Goal: Task Accomplishment & Management: Complete application form

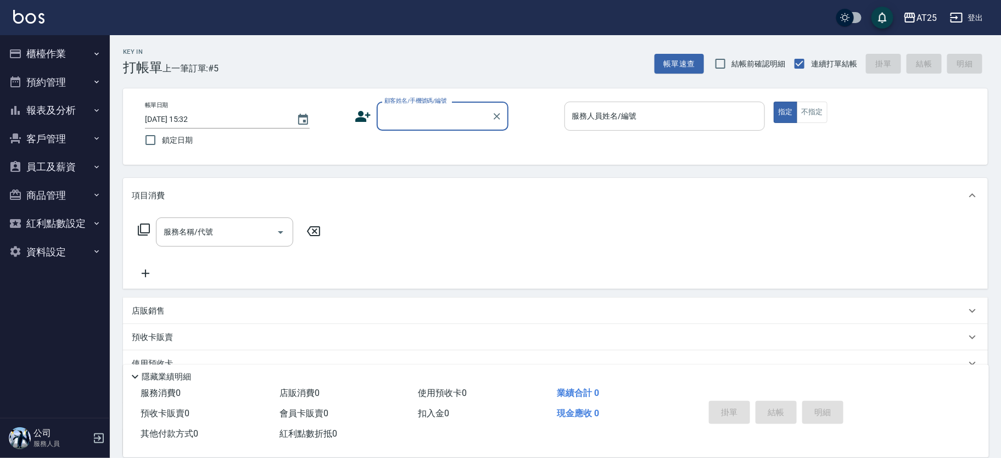
click at [641, 107] on input "服務人員姓名/編號" at bounding box center [664, 115] width 191 height 19
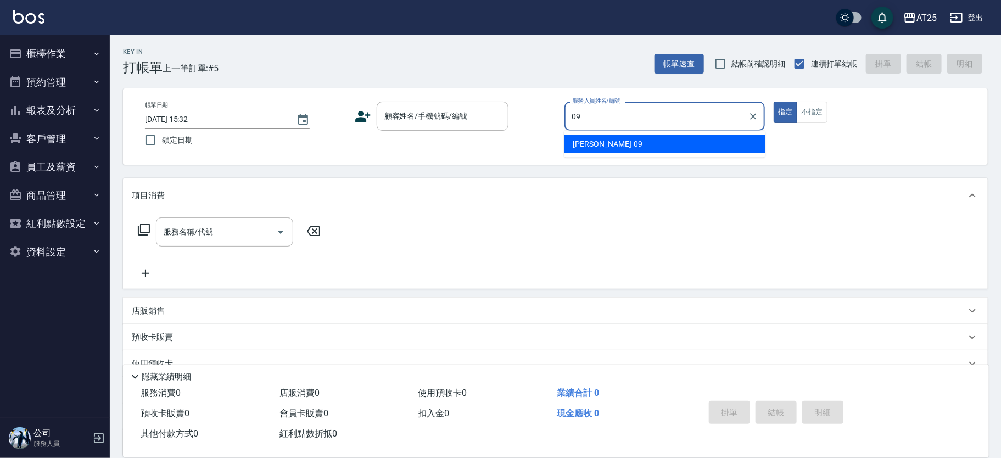
type input "[PERSON_NAME]-09"
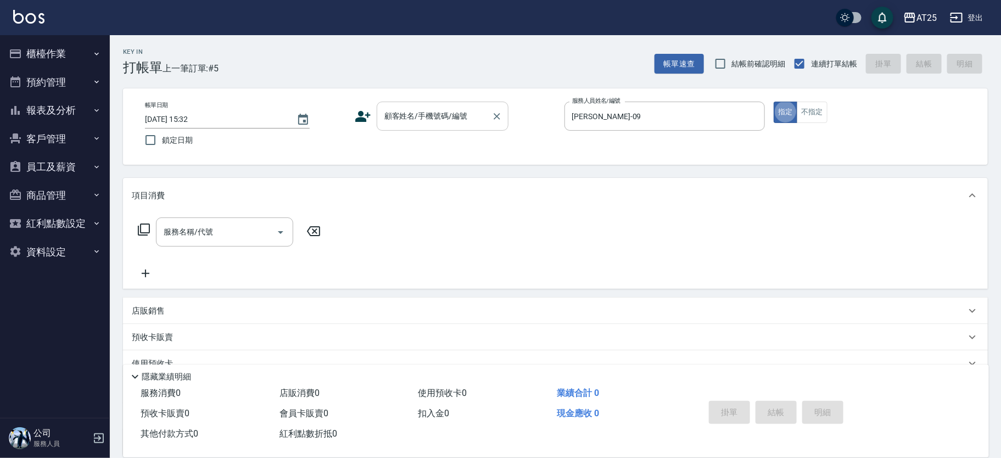
type button "true"
click at [447, 122] on input "顧客姓名/手機號碼/編號" at bounding box center [434, 115] width 105 height 19
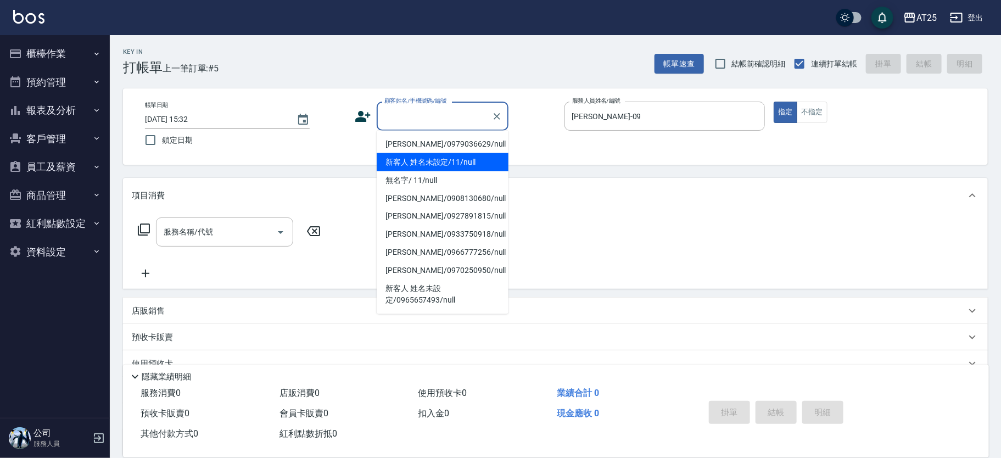
click at [416, 168] on li "新客人 姓名未設定/11/null" at bounding box center [443, 162] width 132 height 18
type input "新客人 姓名未設定/11/null"
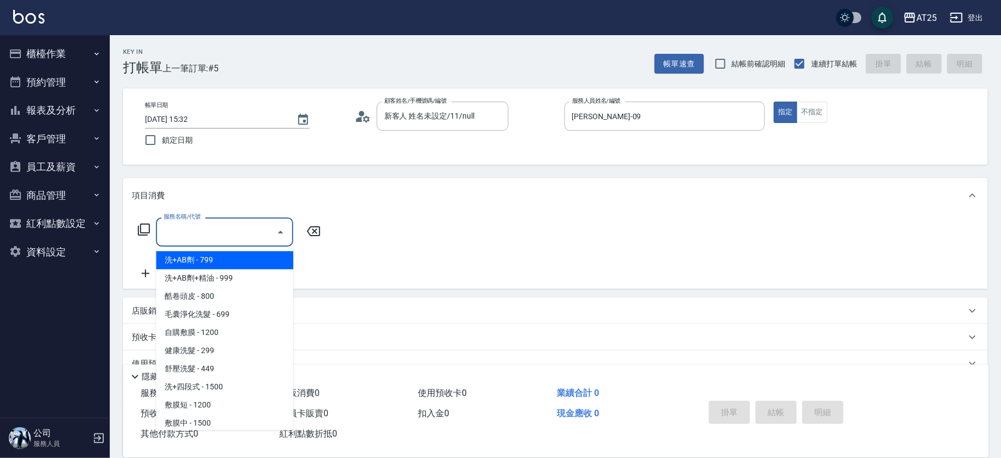
click at [238, 229] on input "服務名稱/代號" at bounding box center [216, 231] width 111 height 19
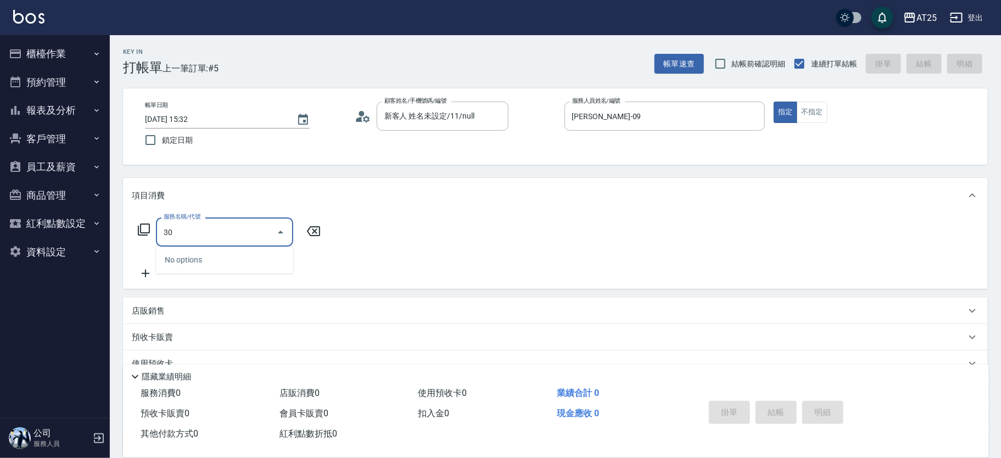
type input "301"
click at [226, 260] on span "燙髮 - 1500" at bounding box center [224, 260] width 137 height 18
type input "150"
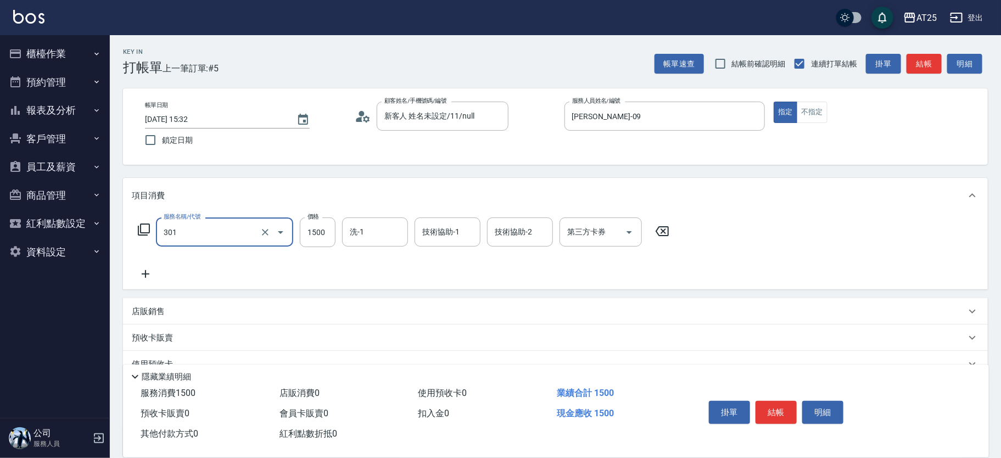
type input "燙髮(301)"
click at [299, 217] on div "服務名稱/代號 燙髮(301) 服務名稱/代號 價格 1500 價格 洗-1 洗-1 技術協助-1 技術協助-1 技術協助-2 技術協助-2 第三方卡券 第三…" at bounding box center [404, 232] width 544 height 30
click at [311, 233] on input "1500" at bounding box center [318, 232] width 36 height 30
type input "0"
type input "19"
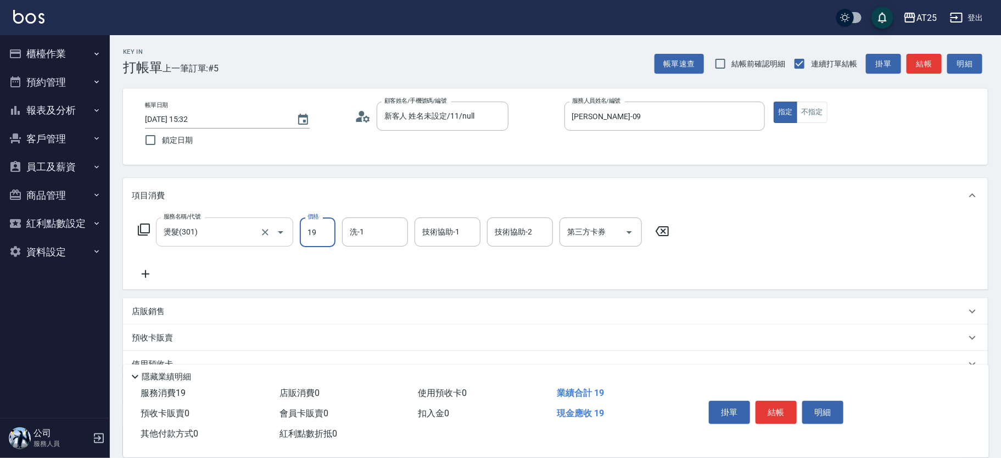
type input "10"
type input "199"
type input "190"
type input "1999"
click at [146, 273] on icon at bounding box center [145, 273] width 27 height 13
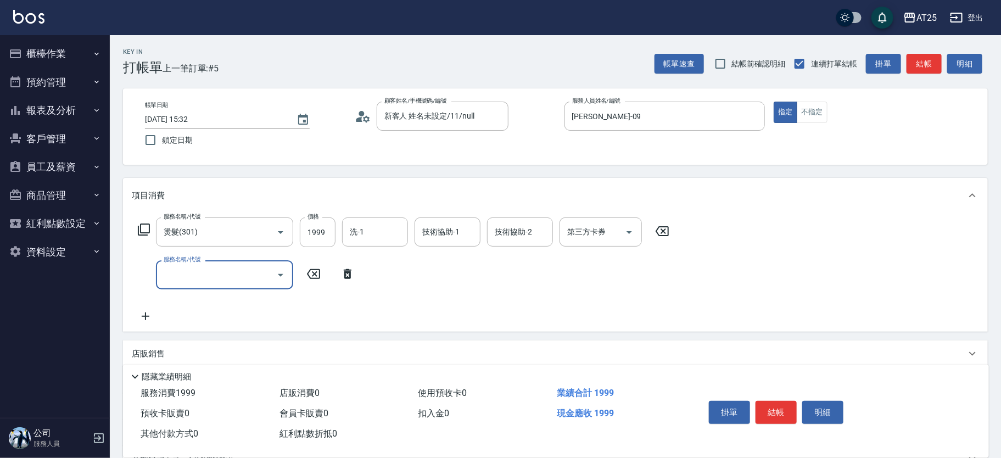
click at [201, 275] on input "服務名稱/代號" at bounding box center [216, 274] width 111 height 19
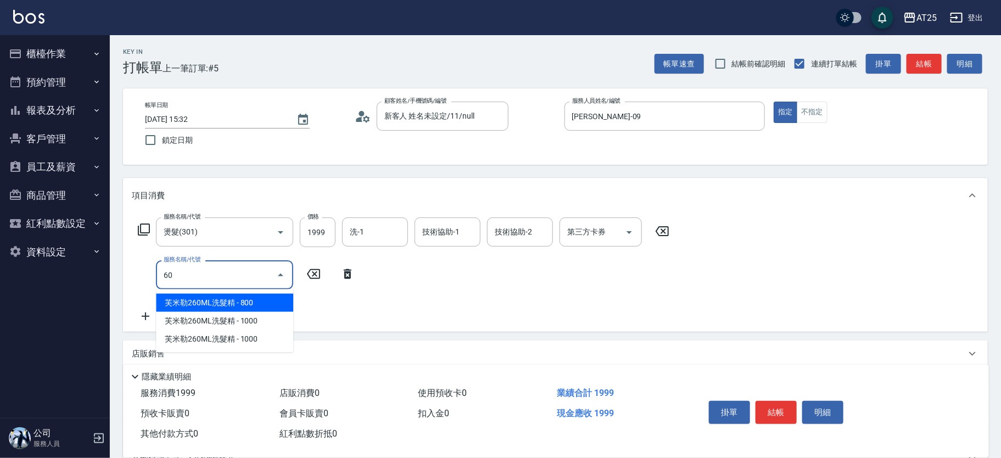
type input "601"
click at [215, 302] on span "自備護髮(1000上) - 1000" at bounding box center [224, 303] width 137 height 18
type input "290"
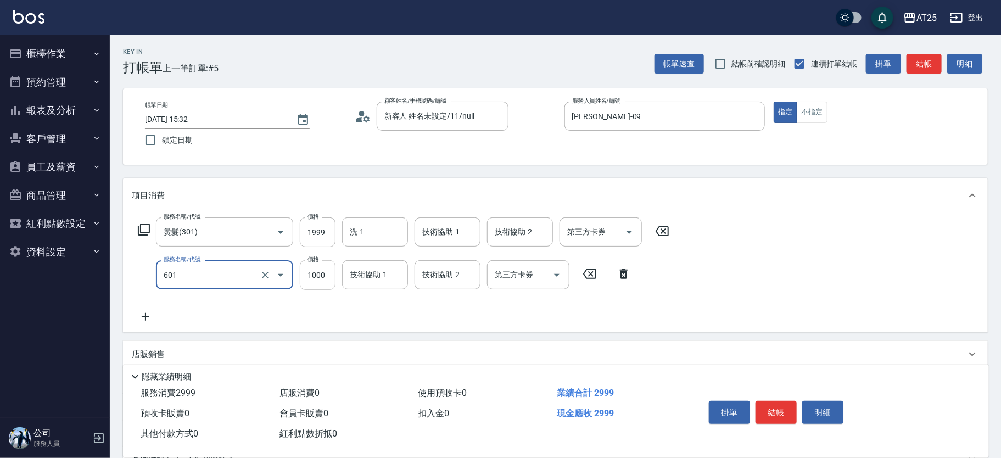
type input "自備護髮(1000上)(601)"
drag, startPoint x: 314, startPoint y: 276, endPoint x: 373, endPoint y: 243, distance: 67.8
click at [315, 276] on input "1000" at bounding box center [318, 275] width 36 height 30
type input "200"
type input "250"
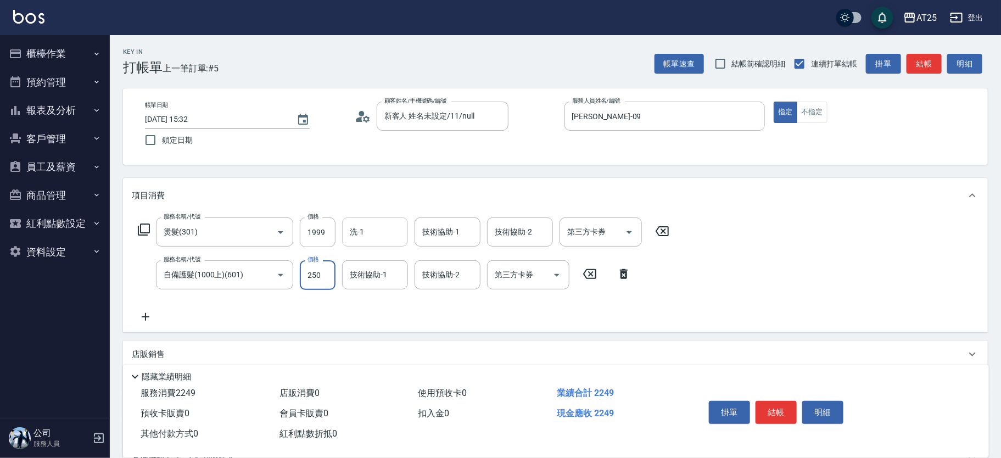
type input "440"
type input "2500"
click at [379, 235] on input "洗-1" at bounding box center [375, 231] width 56 height 19
click at [389, 254] on div "[PERSON_NAME]-68" at bounding box center [375, 260] width 66 height 18
type input "[PERSON_NAME]-68"
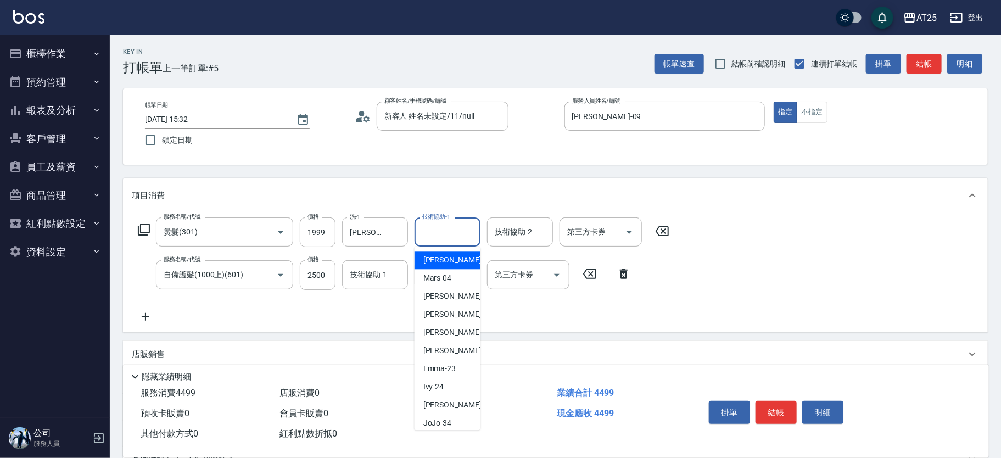
click at [454, 229] on input "技術協助-1" at bounding box center [447, 231] width 56 height 19
click at [449, 251] on div "[PERSON_NAME]-68" at bounding box center [447, 260] width 66 height 18
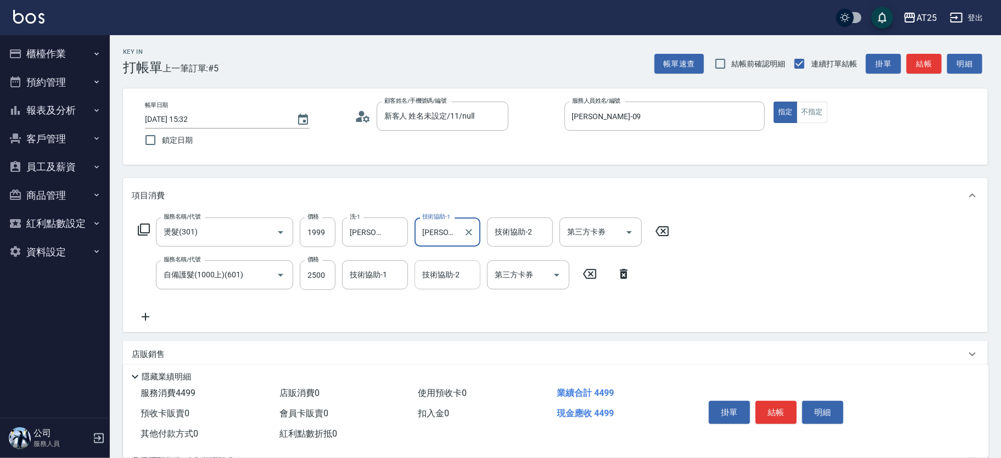
type input "[PERSON_NAME]-68"
click at [444, 267] on input "技術協助-2" at bounding box center [447, 274] width 56 height 19
type input "[PERSON_NAME]-68"
click at [791, 410] on button "結帳" at bounding box center [775, 412] width 41 height 23
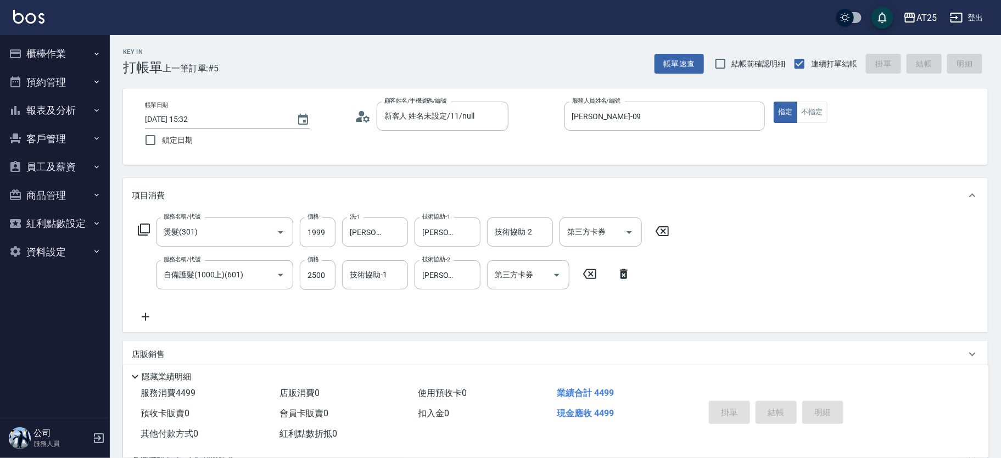
type input "[DATE] 15:36"
type input "0"
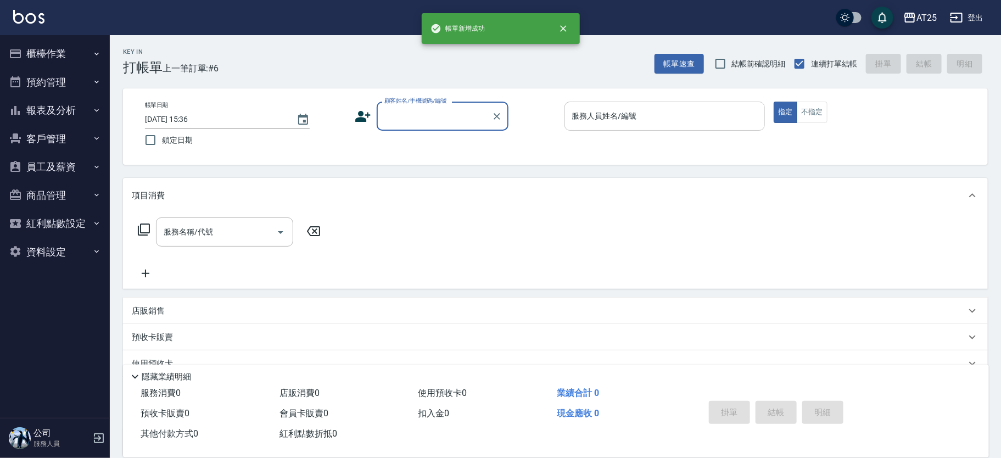
click at [676, 105] on div "服務人員姓名/編號" at bounding box center [664, 116] width 201 height 29
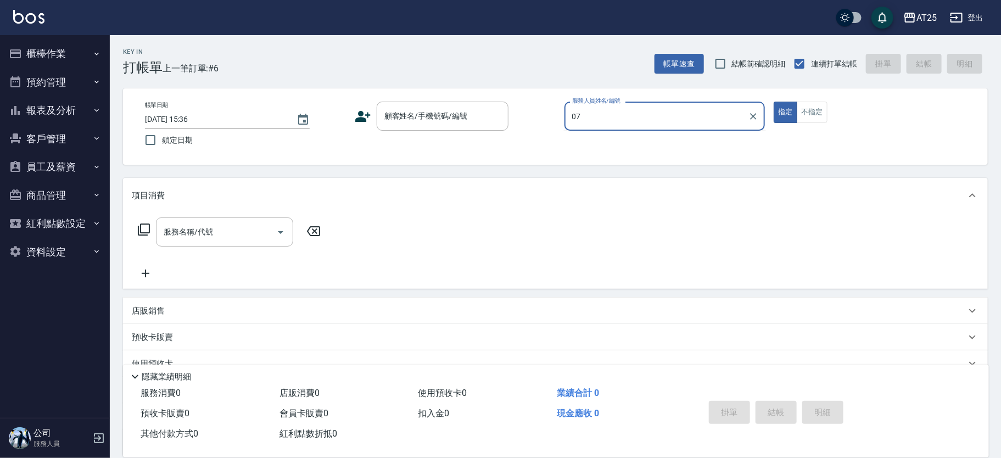
type input "[PERSON_NAME]-07"
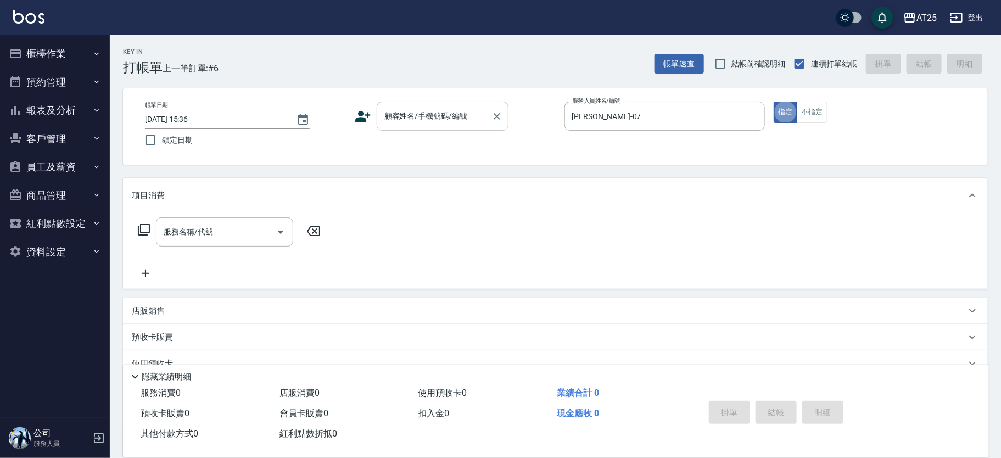
click at [433, 108] on div "顧客姓名/手機號碼/編號 顧客姓名/手機號碼/編號" at bounding box center [443, 116] width 132 height 29
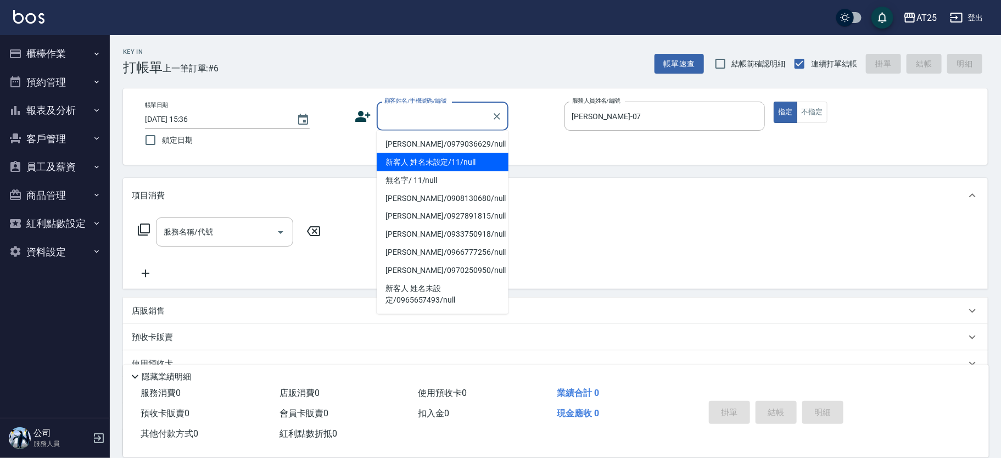
click at [419, 159] on li "新客人 姓名未設定/11/null" at bounding box center [443, 162] width 132 height 18
type input "新客人 姓名未設定/11/null"
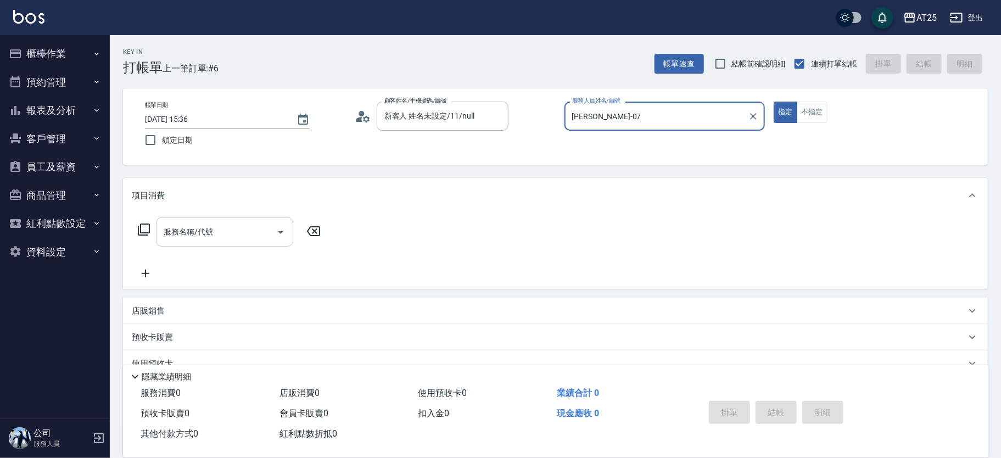
click at [228, 226] on input "服務名稱/代號" at bounding box center [216, 231] width 111 height 19
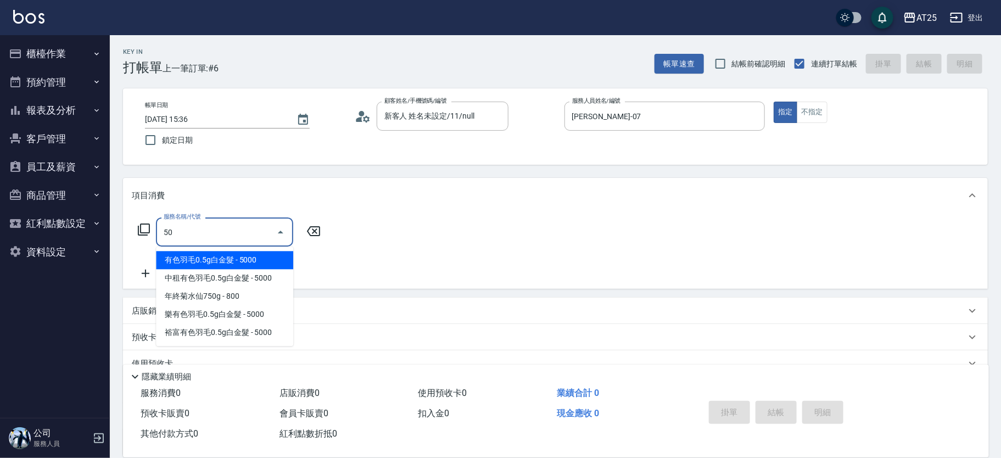
type input "501"
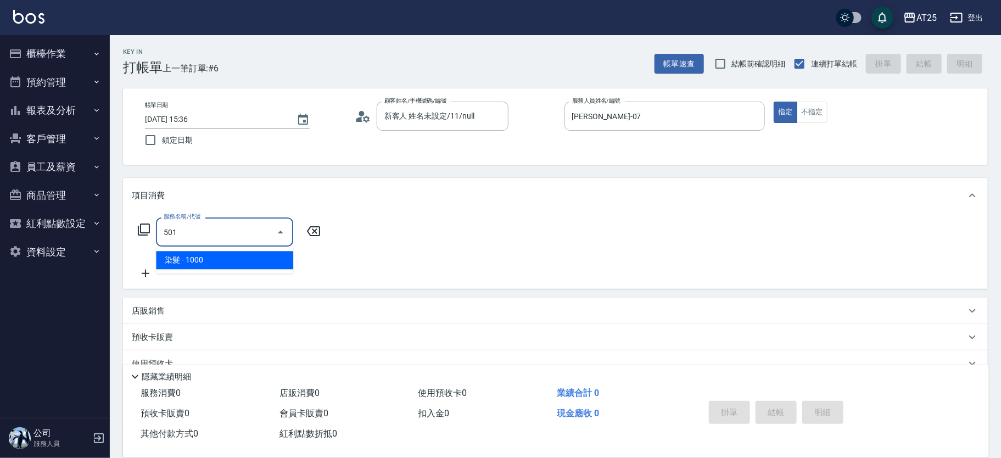
click at [221, 262] on span "染髮 - 1000" at bounding box center [224, 260] width 137 height 18
type input "100"
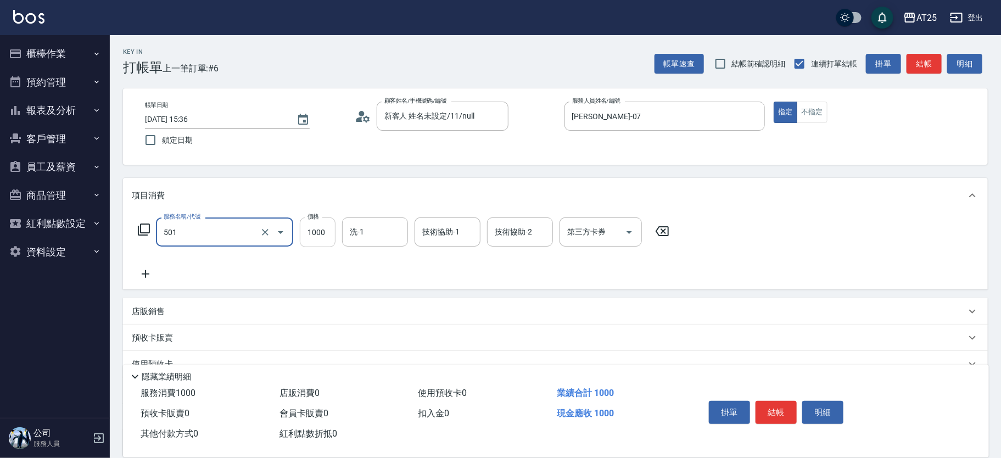
type input "染髮(501)"
click at [320, 233] on input "1000" at bounding box center [318, 232] width 36 height 30
type input "0"
type input "22"
type input "20"
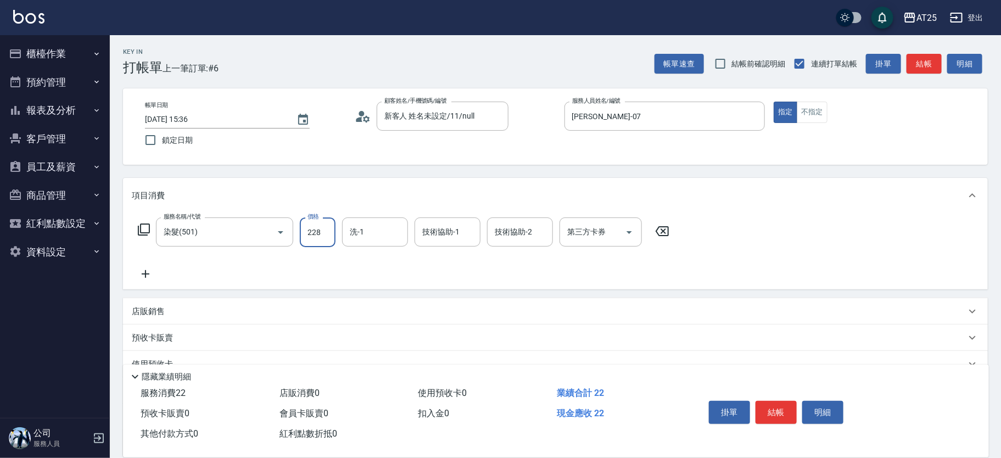
type input "2280"
type input "220"
type input "2280"
click at [155, 273] on icon at bounding box center [145, 273] width 27 height 13
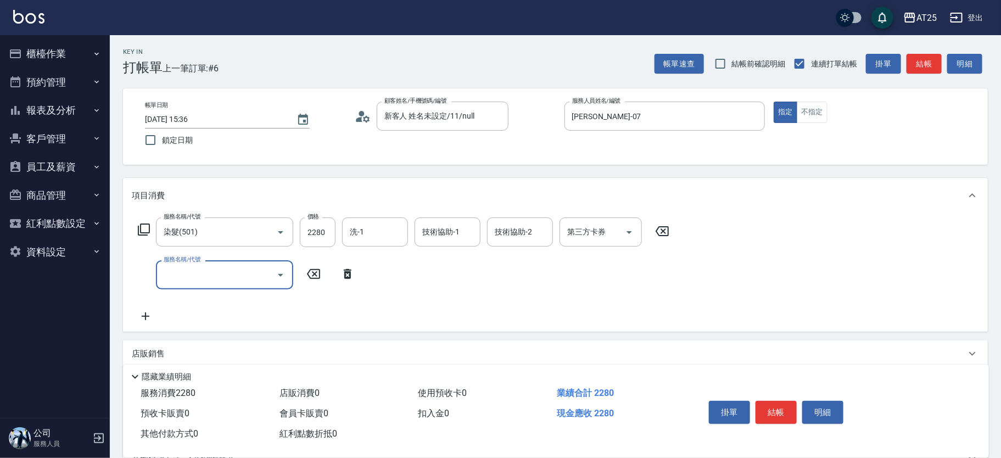
click at [212, 278] on input "服務名稱/代號" at bounding box center [216, 274] width 111 height 19
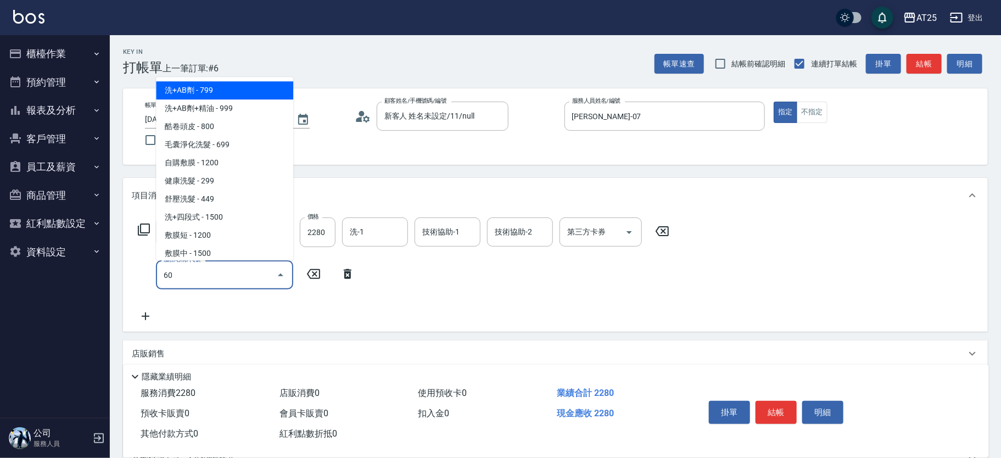
type input "601"
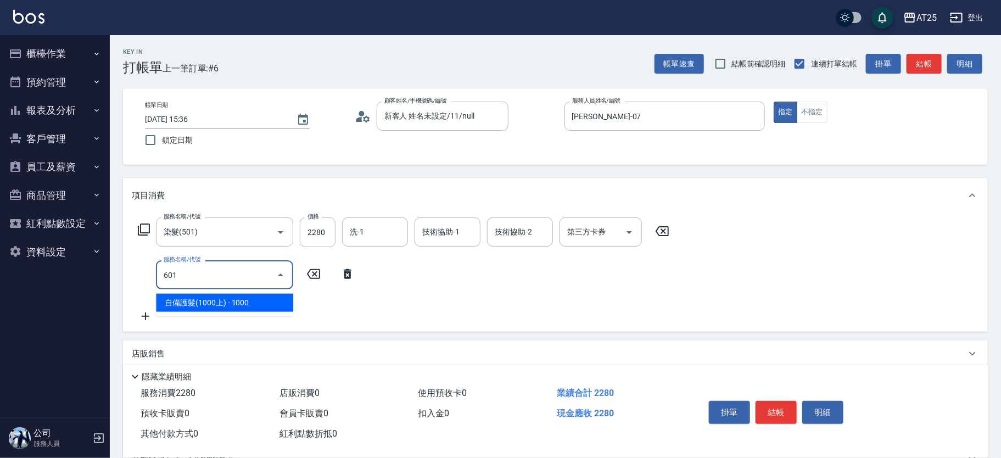
click at [229, 297] on span "自備護髮(1000上) - 1000" at bounding box center [224, 303] width 137 height 18
type input "320"
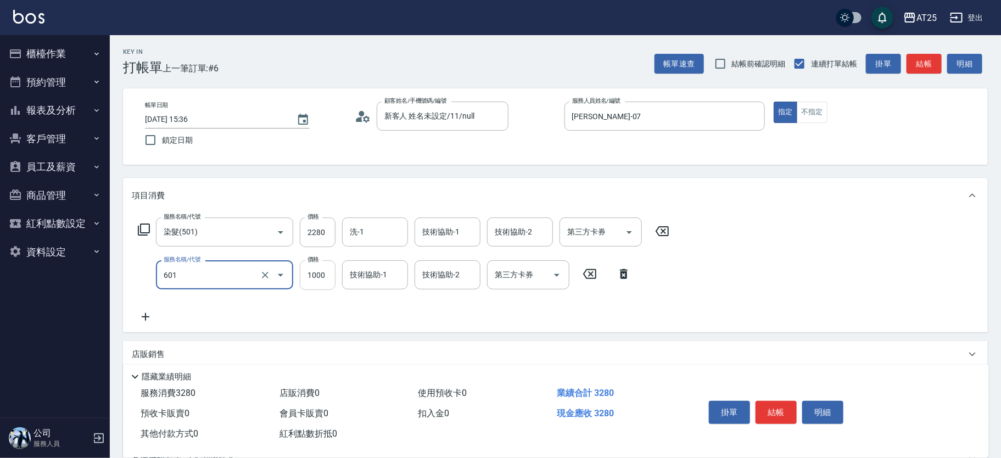
type input "自備護髮(1000上)(601)"
click at [318, 277] on input "1000" at bounding box center [318, 275] width 36 height 30
type input "220"
type input "2"
type input "230"
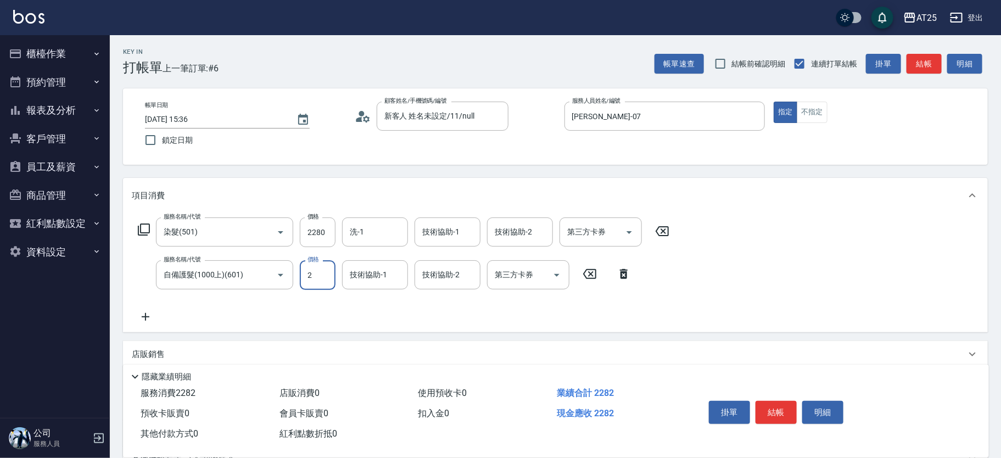
type input "28"
type input "250"
type input "280"
type input "500"
type input "2800"
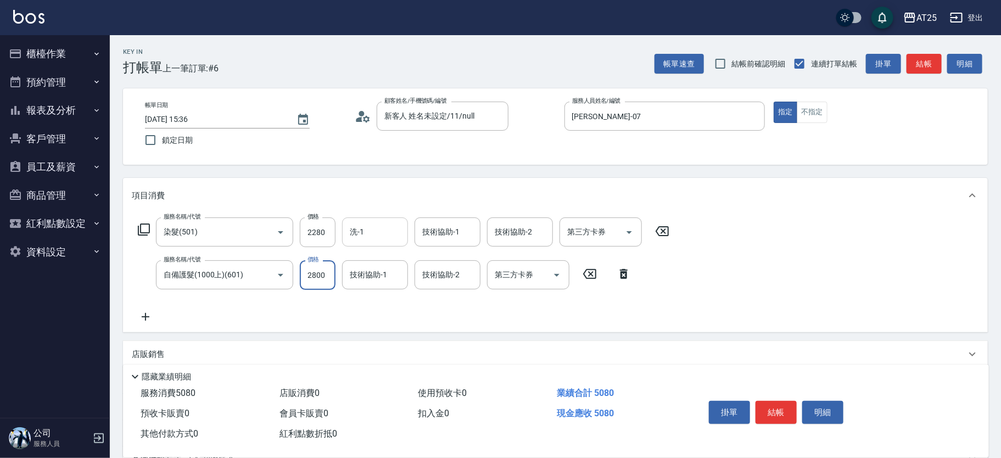
click at [380, 231] on input "洗-1" at bounding box center [375, 231] width 56 height 19
click at [378, 249] on ul "[PERSON_NAME] -117" at bounding box center [375, 259] width 66 height 27
click at [380, 259] on span "[PERSON_NAME] -117" at bounding box center [388, 260] width 74 height 12
type input "[PERSON_NAME]-117"
click at [445, 233] on div "技術協助-1 技術協助-1" at bounding box center [447, 231] width 66 height 29
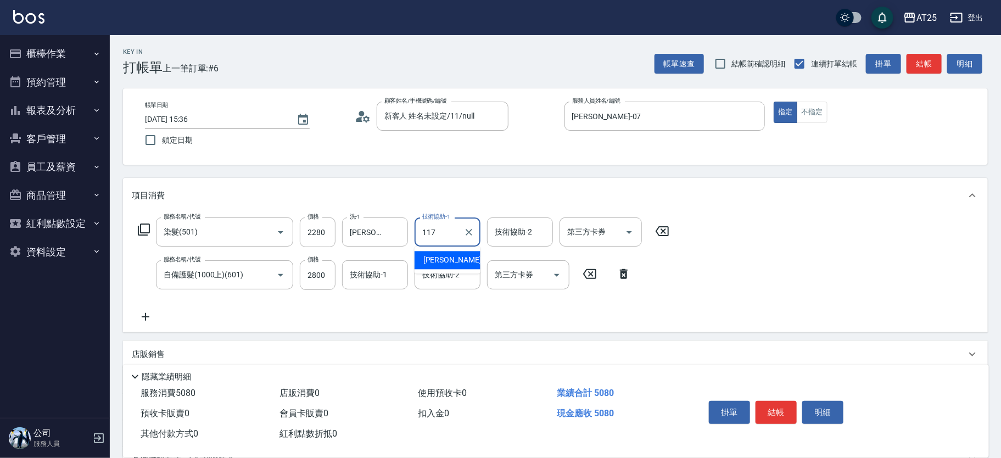
click at [453, 256] on span "[PERSON_NAME] -117" at bounding box center [460, 260] width 74 height 12
type input "[PERSON_NAME]-117"
click at [484, 237] on form "技術協助-1 [PERSON_NAME]-117 技術協助-1" at bounding box center [450, 231] width 72 height 29
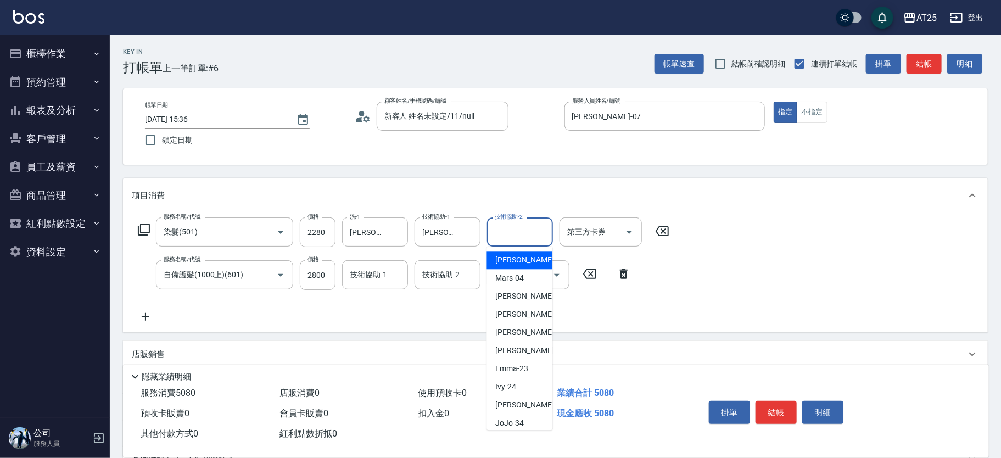
click at [500, 231] on input "技術協助-2" at bounding box center [520, 231] width 56 height 19
click at [497, 251] on div "[PERSON_NAME] -117" at bounding box center [519, 260] width 66 height 18
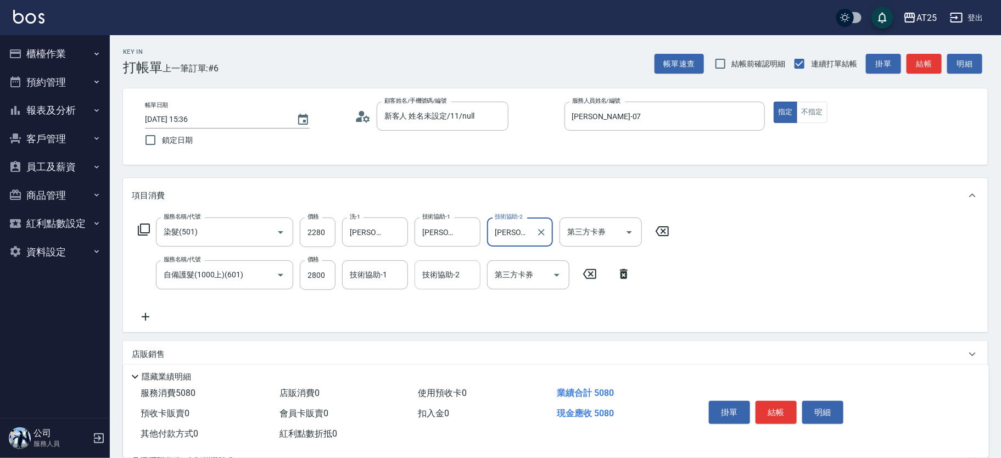
type input "[PERSON_NAME]-117"
click at [438, 277] on input "技術協助-2" at bounding box center [447, 274] width 56 height 19
click at [440, 298] on span "[PERSON_NAME] -117" at bounding box center [460, 303] width 74 height 12
type input "[PERSON_NAME]-117"
click at [789, 396] on div "掛單 結帳 明細" at bounding box center [775, 413] width 143 height 35
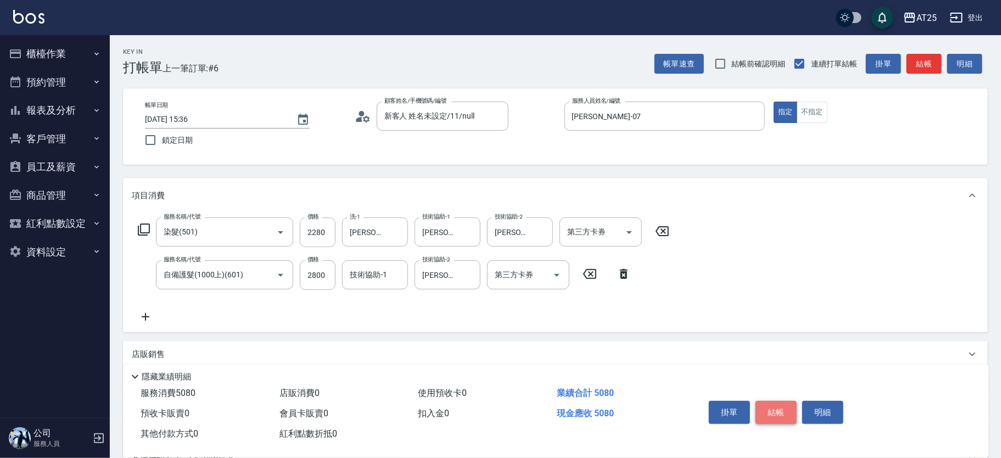
click at [787, 406] on button "結帳" at bounding box center [775, 412] width 41 height 23
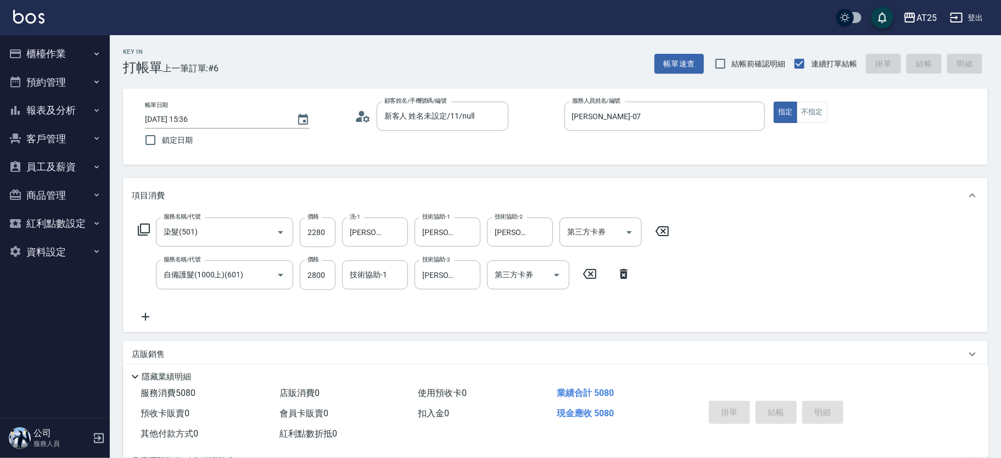
type input "[DATE] 15:37"
type input "0"
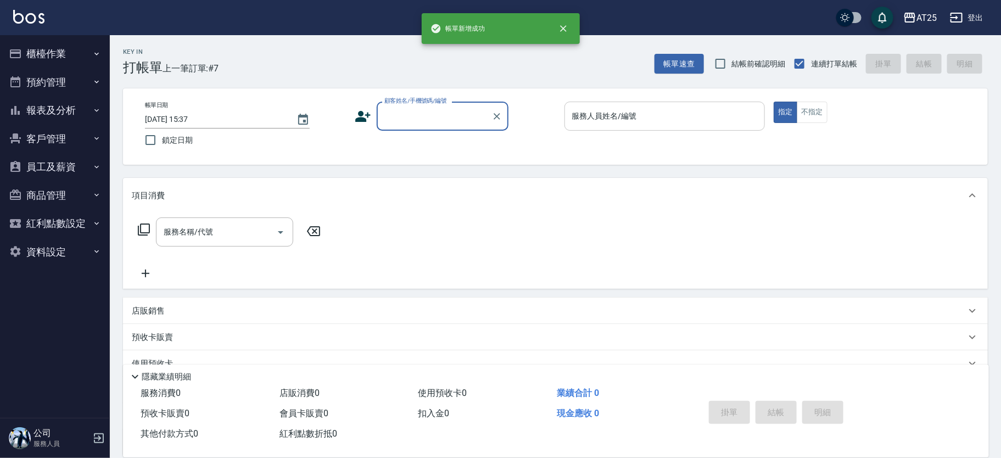
click at [647, 113] on input "服務人員姓名/編號" at bounding box center [664, 115] width 191 height 19
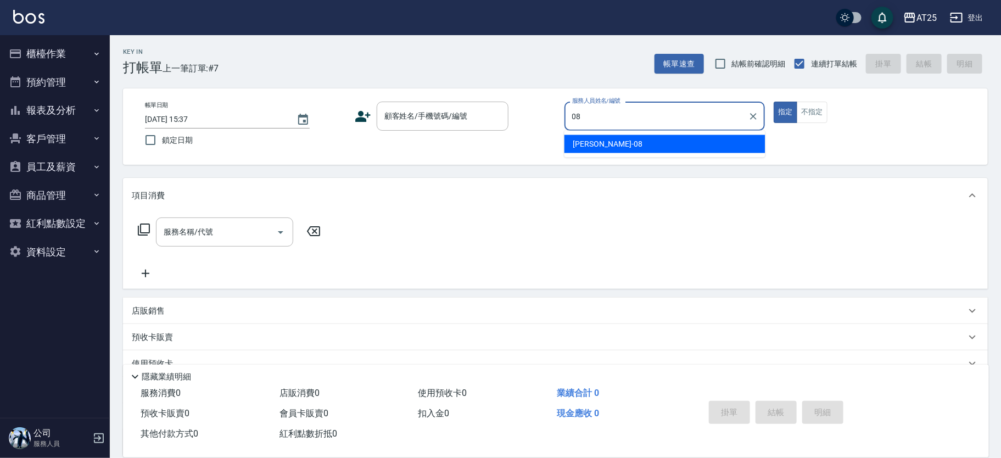
type input "[PERSON_NAME]-08"
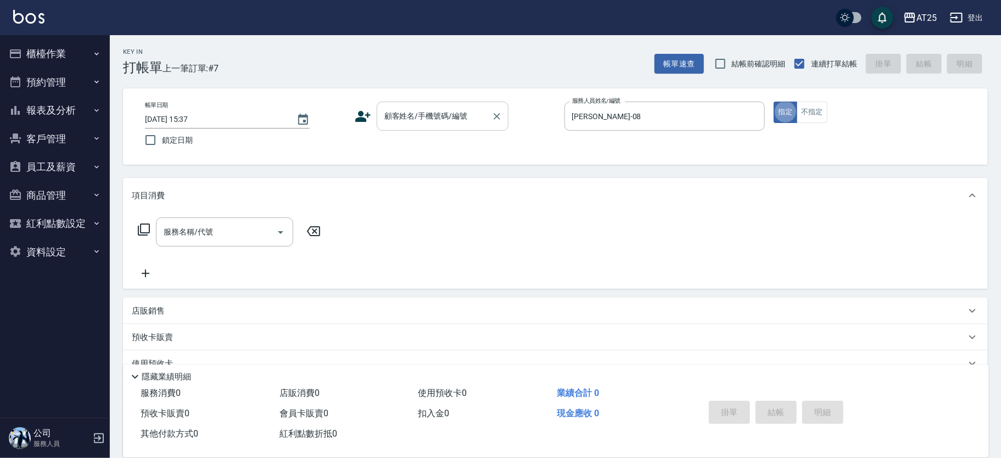
click at [445, 116] on div "顧客姓名/手機號碼/編號 顧客姓名/手機號碼/編號" at bounding box center [443, 116] width 132 height 29
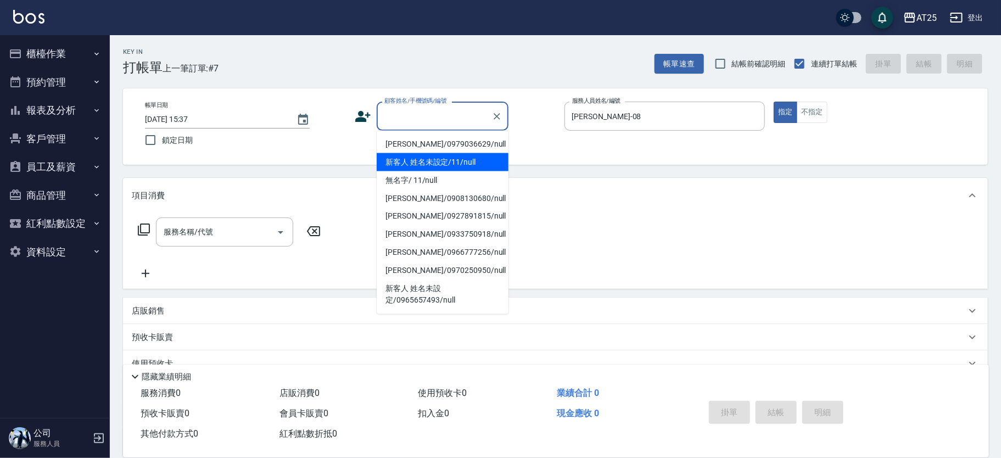
click at [435, 155] on li "新客人 姓名未設定/11/null" at bounding box center [443, 162] width 132 height 18
type input "新客人 姓名未設定/11/null"
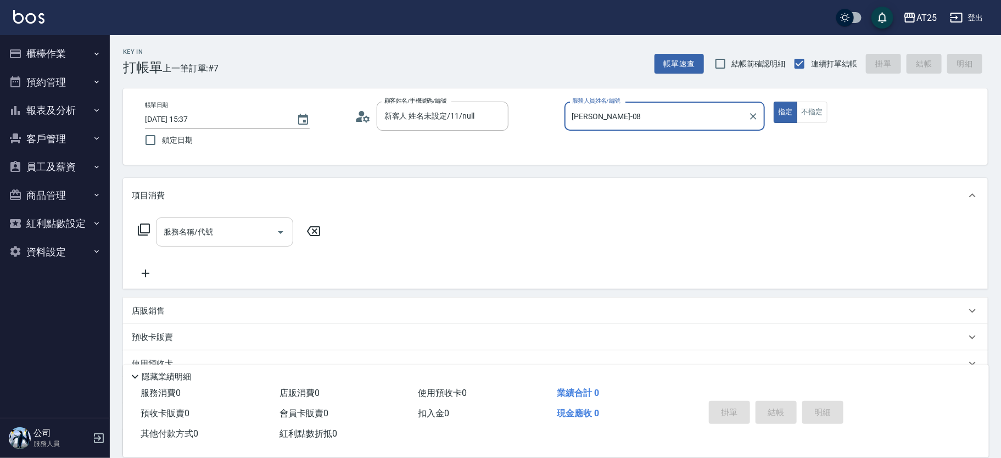
click at [235, 234] on input "服務名稱/代號" at bounding box center [216, 231] width 111 height 19
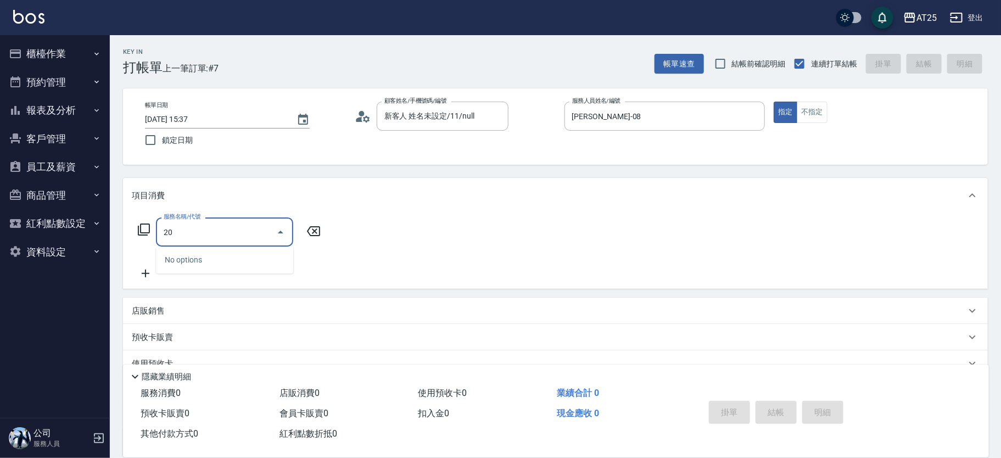
type input "201"
click at [209, 255] on span "洗髮 - 300" at bounding box center [224, 260] width 137 height 18
type input "30"
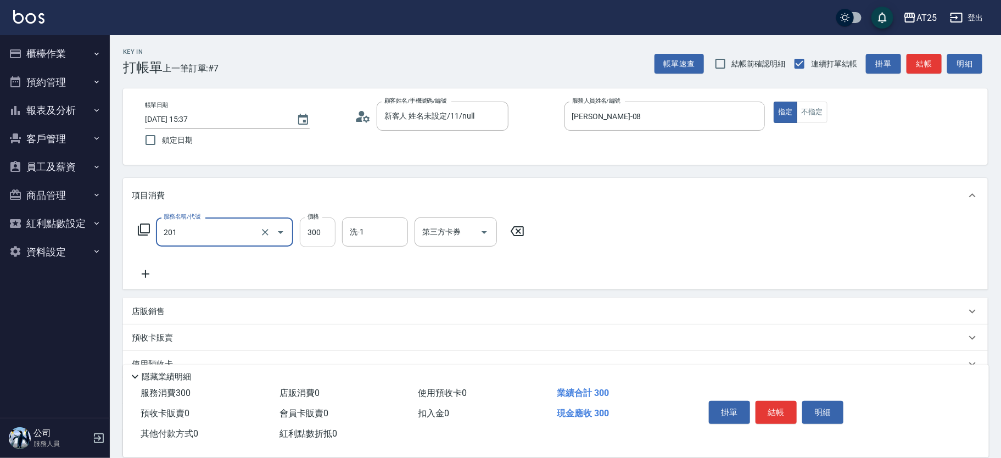
type input "洗髮(201)"
click at [305, 239] on input "300" at bounding box center [318, 232] width 36 height 30
type input "0"
type input "40"
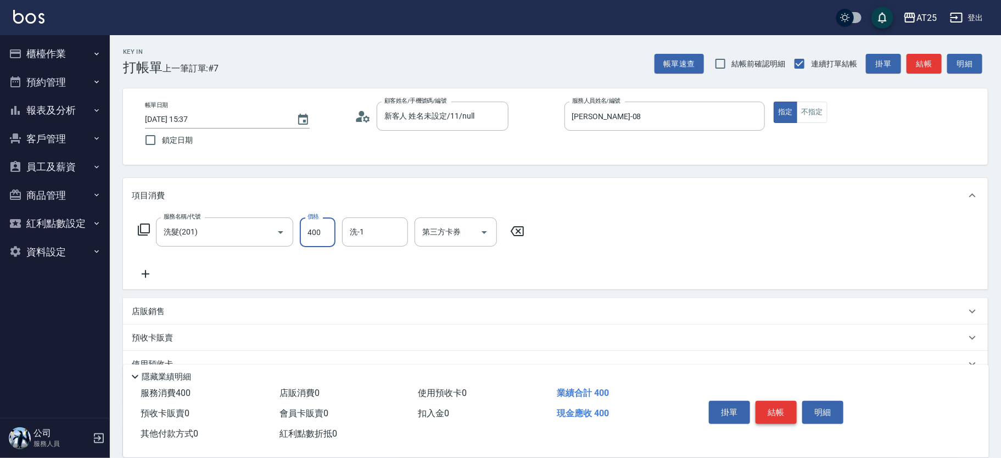
type input "400"
click at [773, 410] on button "結帳" at bounding box center [775, 412] width 41 height 23
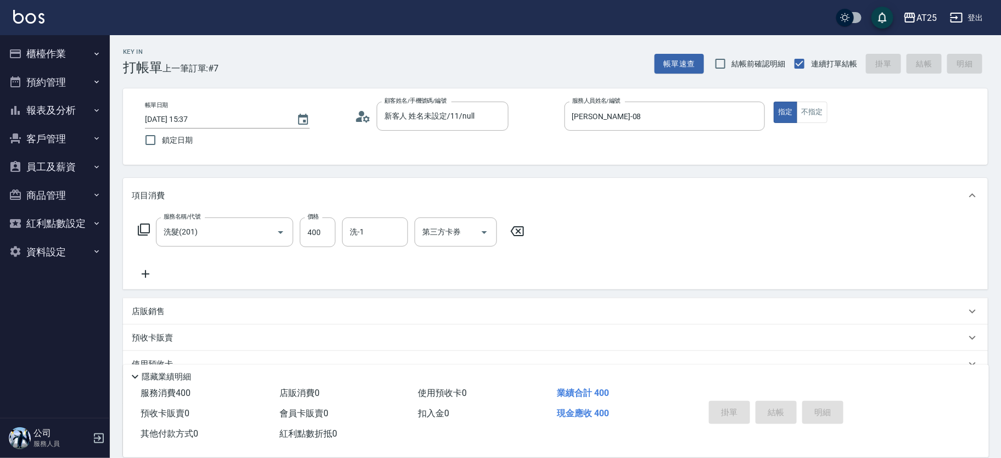
type input "0"
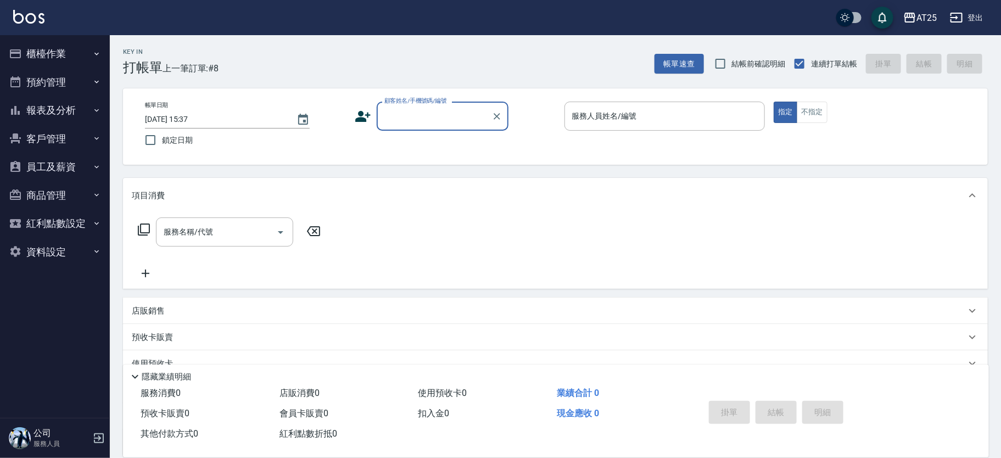
click at [640, 139] on p at bounding box center [664, 137] width 201 height 12
click at [641, 112] on input "服務人員姓名/編號" at bounding box center [664, 115] width 191 height 19
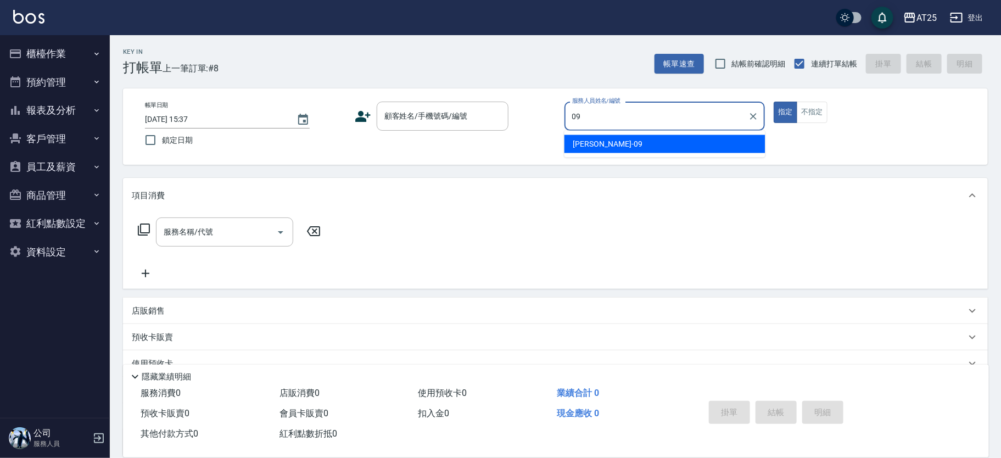
type input "[PERSON_NAME]-09"
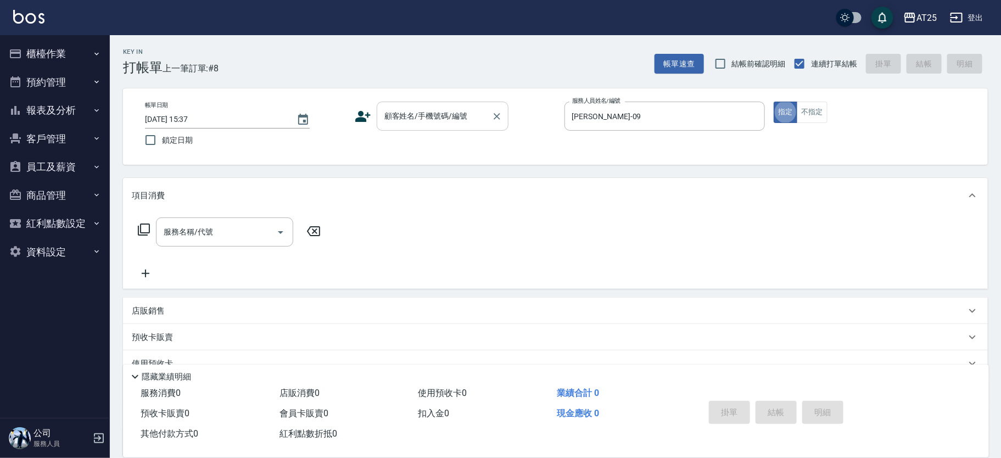
click at [451, 126] on div "顧客姓名/手機號碼/編號" at bounding box center [443, 116] width 132 height 29
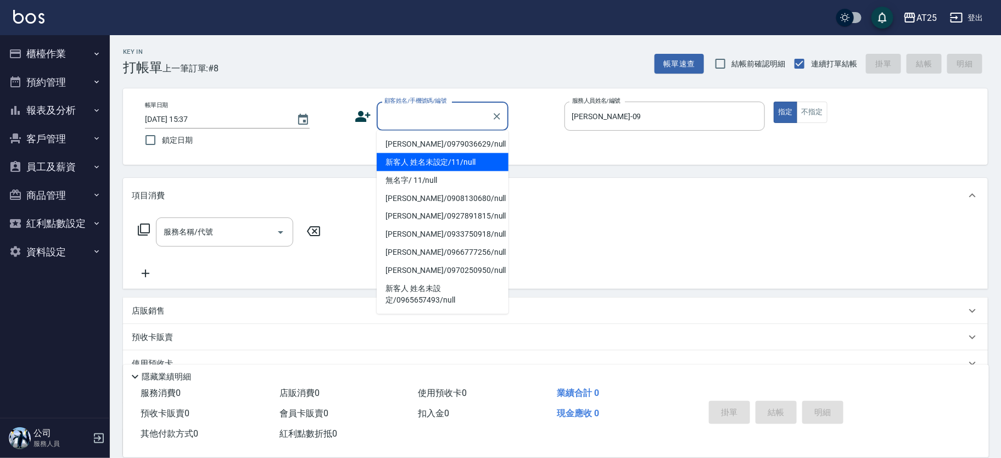
click at [435, 165] on li "新客人 姓名未設定/11/null" at bounding box center [443, 162] width 132 height 18
type input "新客人 姓名未設定/11/null"
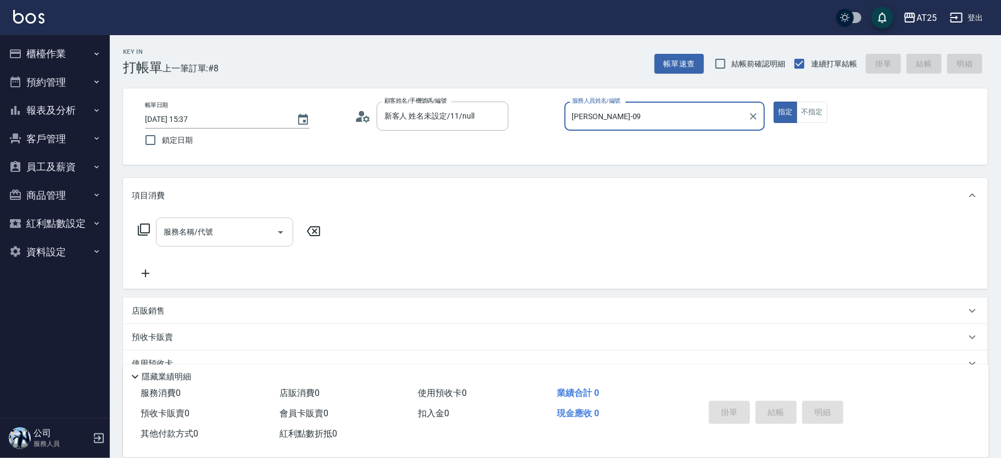
click at [253, 225] on input "服務名稱/代號" at bounding box center [216, 231] width 111 height 19
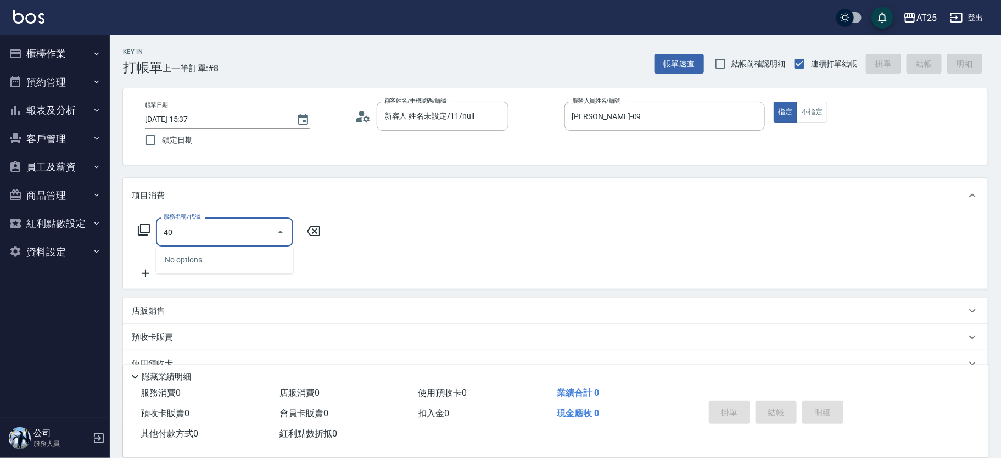
type input "401"
click at [232, 261] on span "剪髮 - 300" at bounding box center [224, 260] width 137 height 18
type input "30"
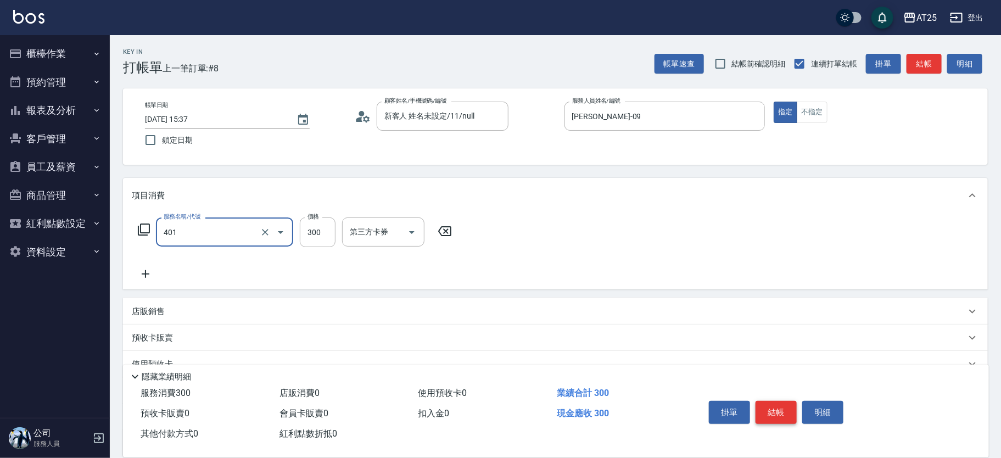
type input "剪髮(401)"
click at [766, 417] on button "結帳" at bounding box center [775, 412] width 41 height 23
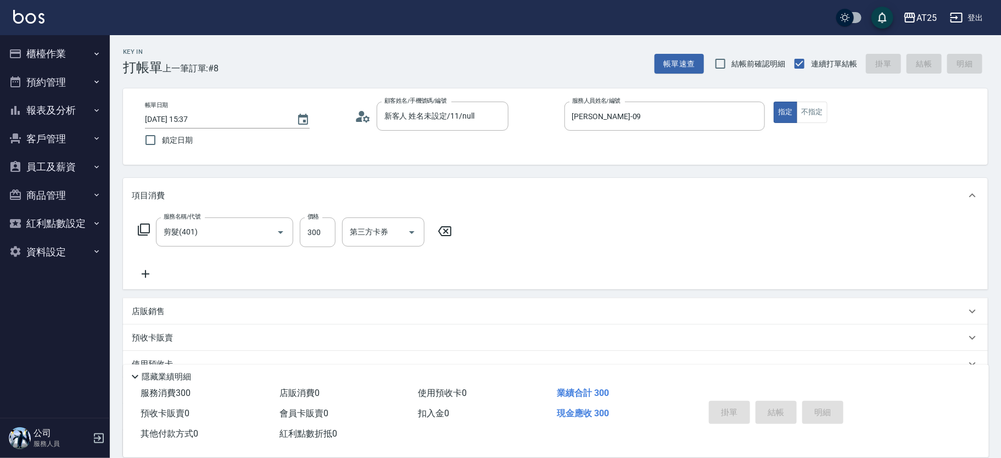
type input "[DATE] 15:52"
type input "0"
